Goal: Transaction & Acquisition: Subscribe to service/newsletter

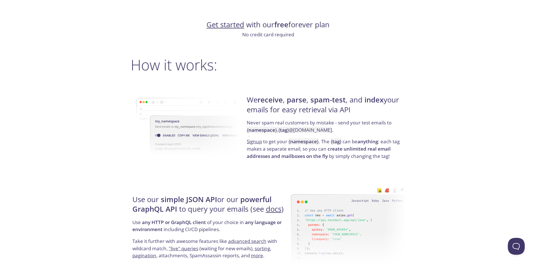
scroll to position [384, 0]
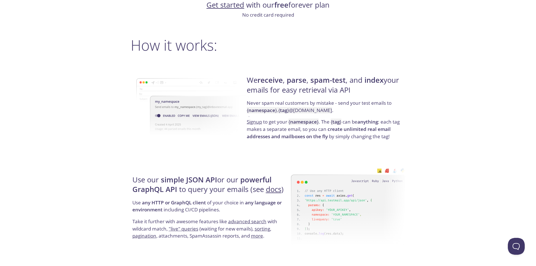
click at [208, 2] on link "Get started" at bounding box center [225, 5] width 38 height 10
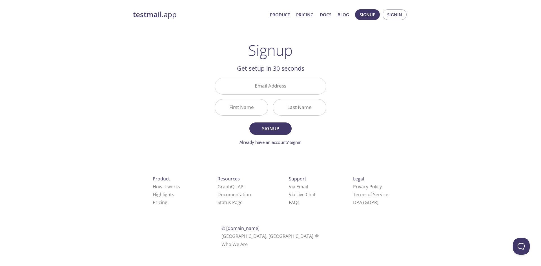
click at [32, 59] on link at bounding box center [270, 133] width 541 height 266
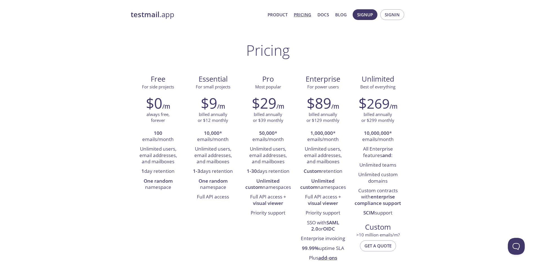
scroll to position [10, 0]
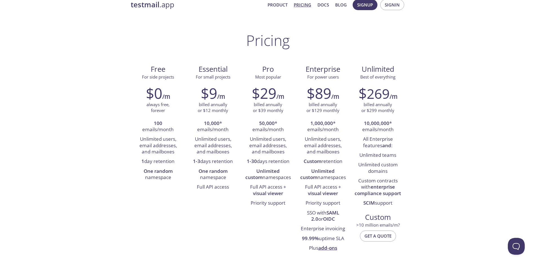
click at [153, 1] on strong "testmail" at bounding box center [145, 5] width 29 height 10
